Goal: Information Seeking & Learning: Understand process/instructions

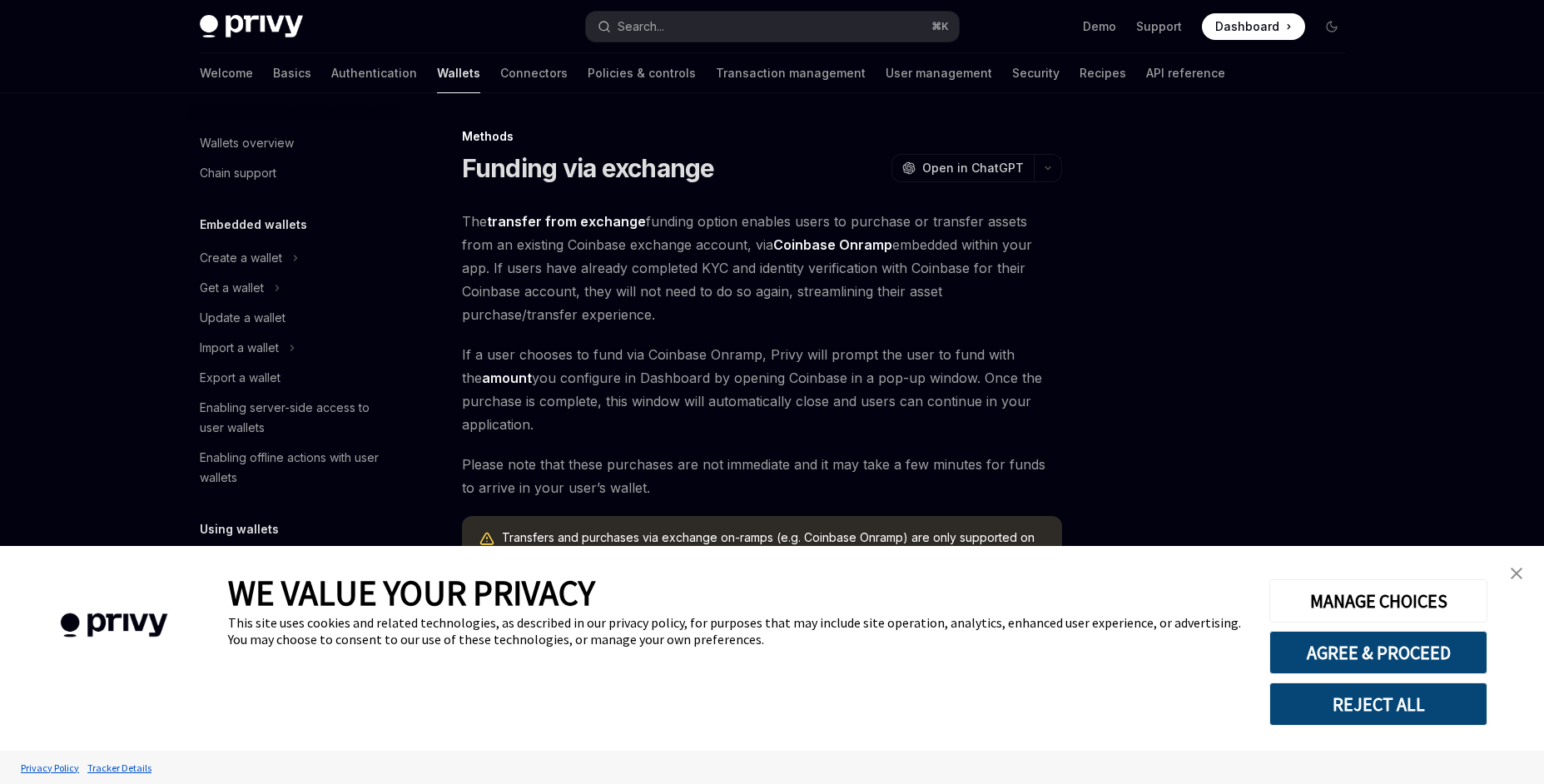
scroll to position [528, 0]
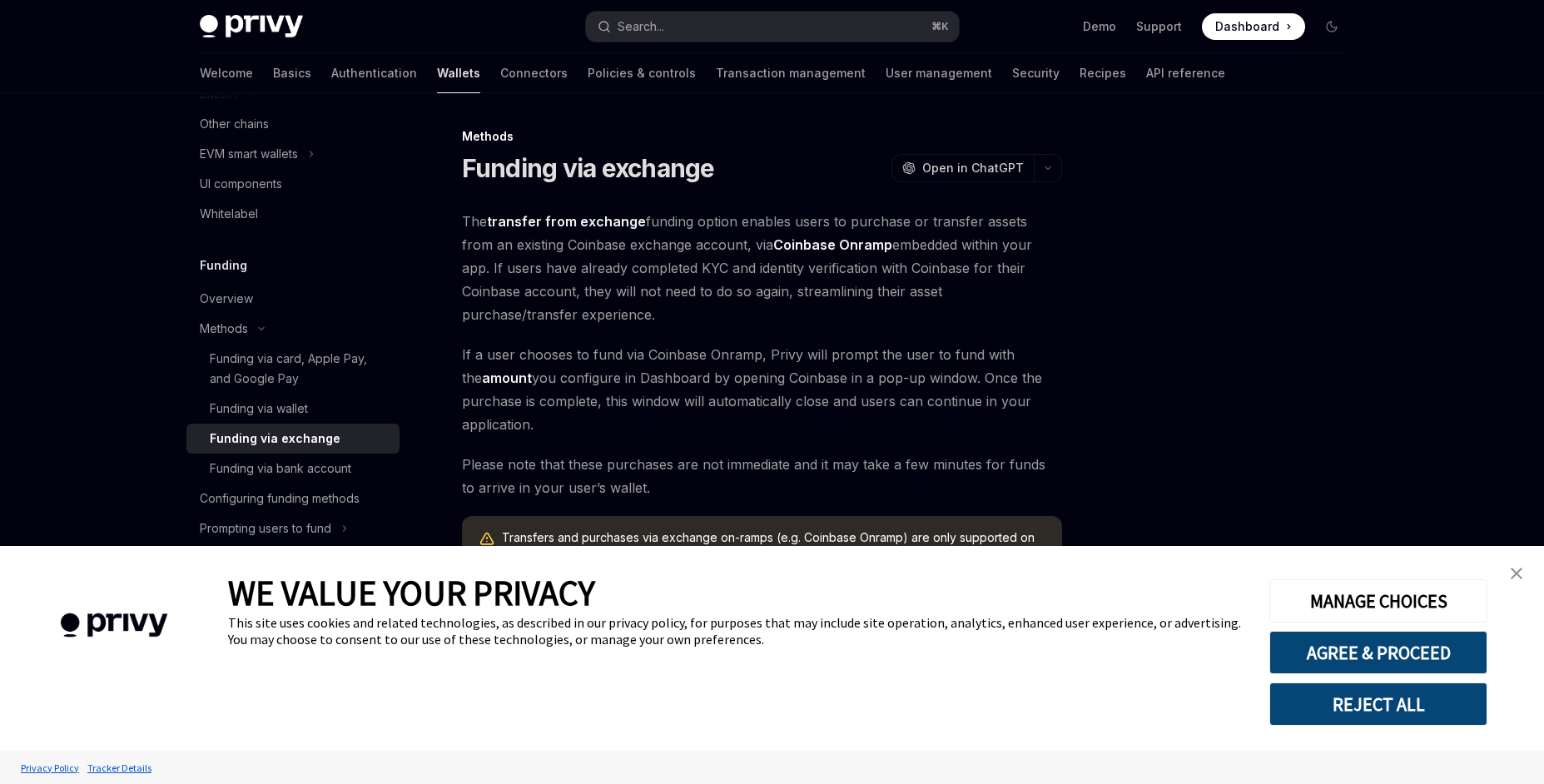
click at [1519, 573] on img "close banner" at bounding box center [1517, 573] width 12 height 12
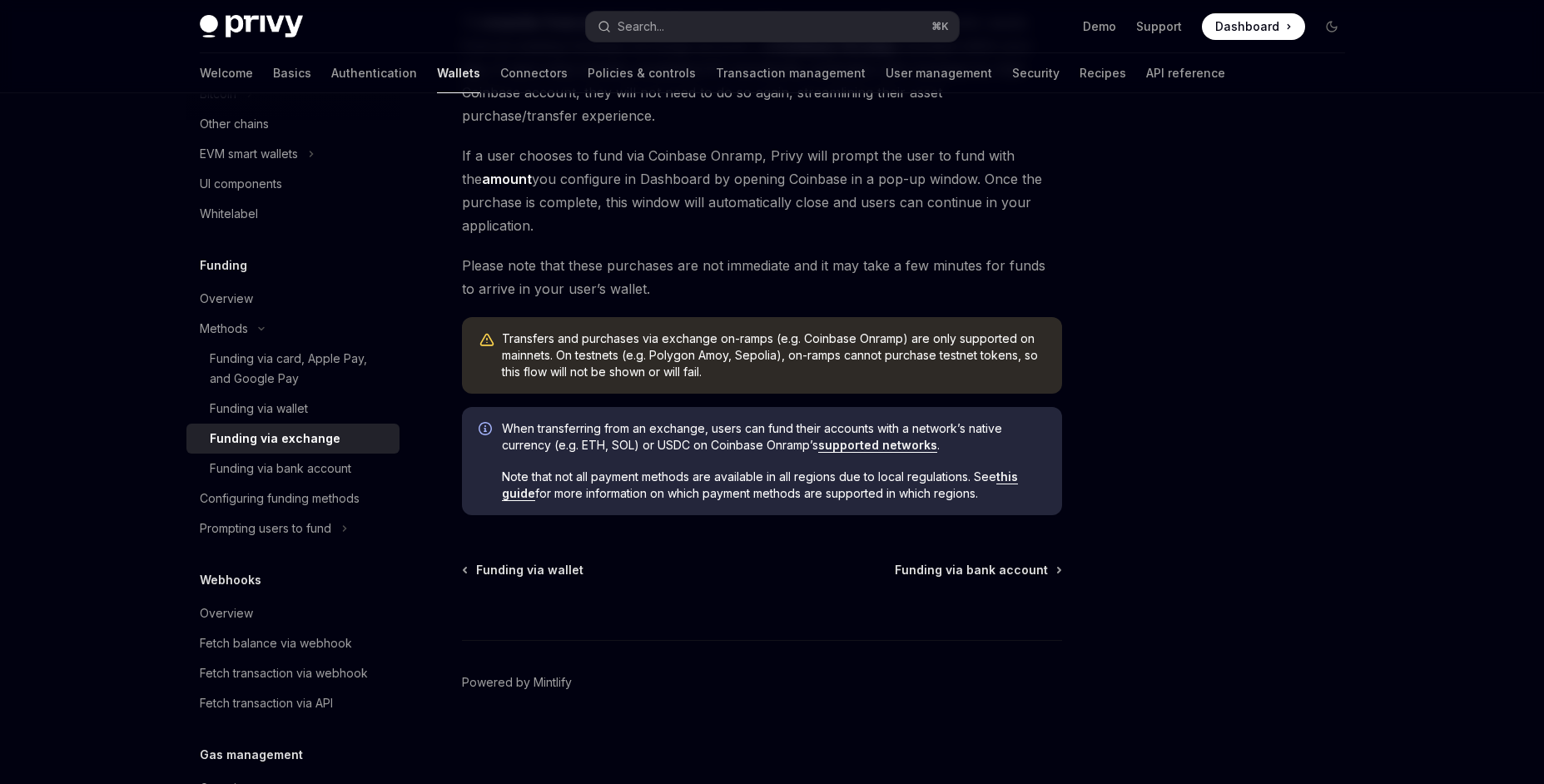
scroll to position [0, 0]
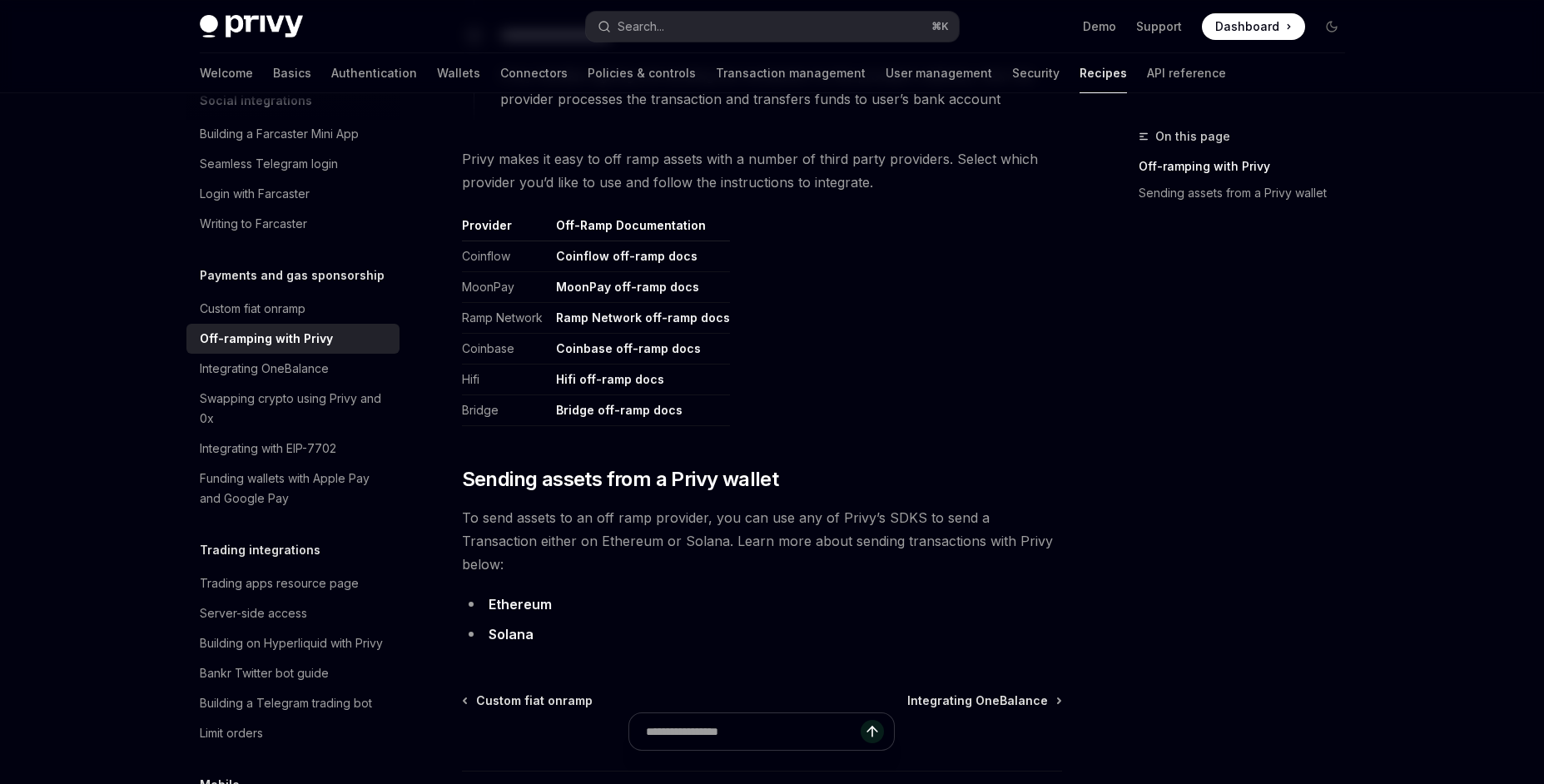
scroll to position [769, 0]
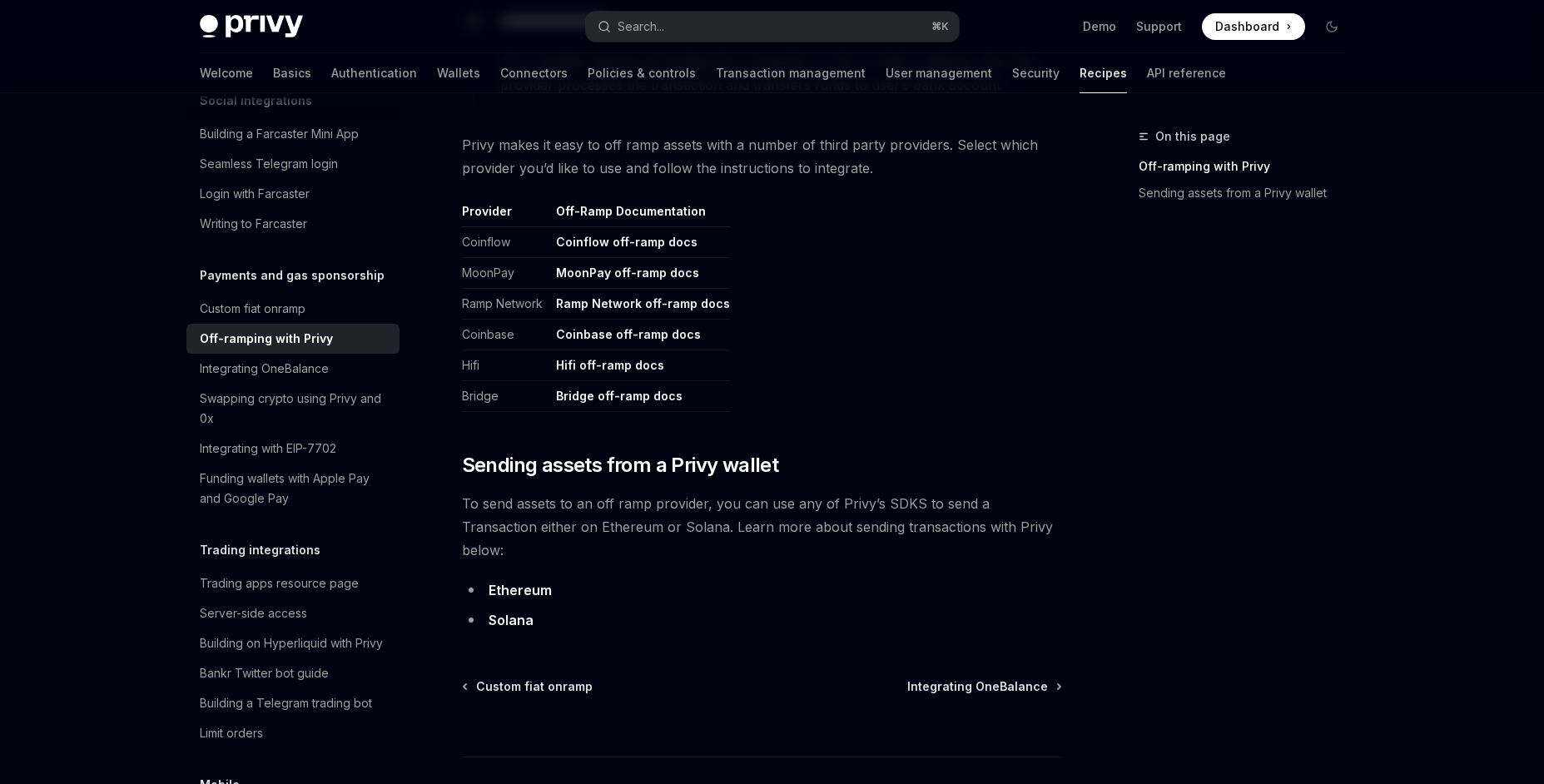
click at [506, 582] on link "Ethereum" at bounding box center [520, 590] width 63 height 18
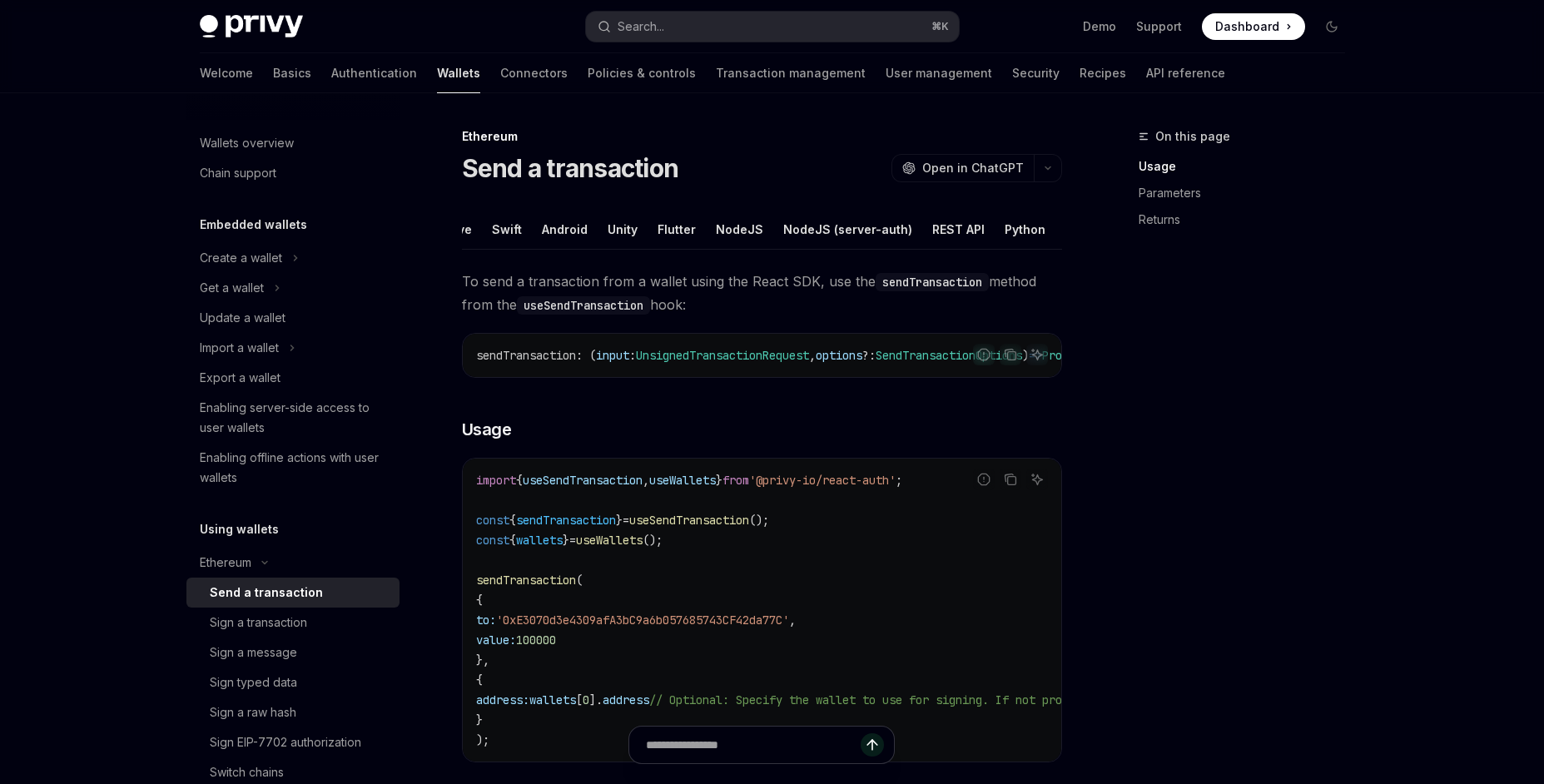
scroll to position [0, 128]
